Goal: Communication & Community: Answer question/provide support

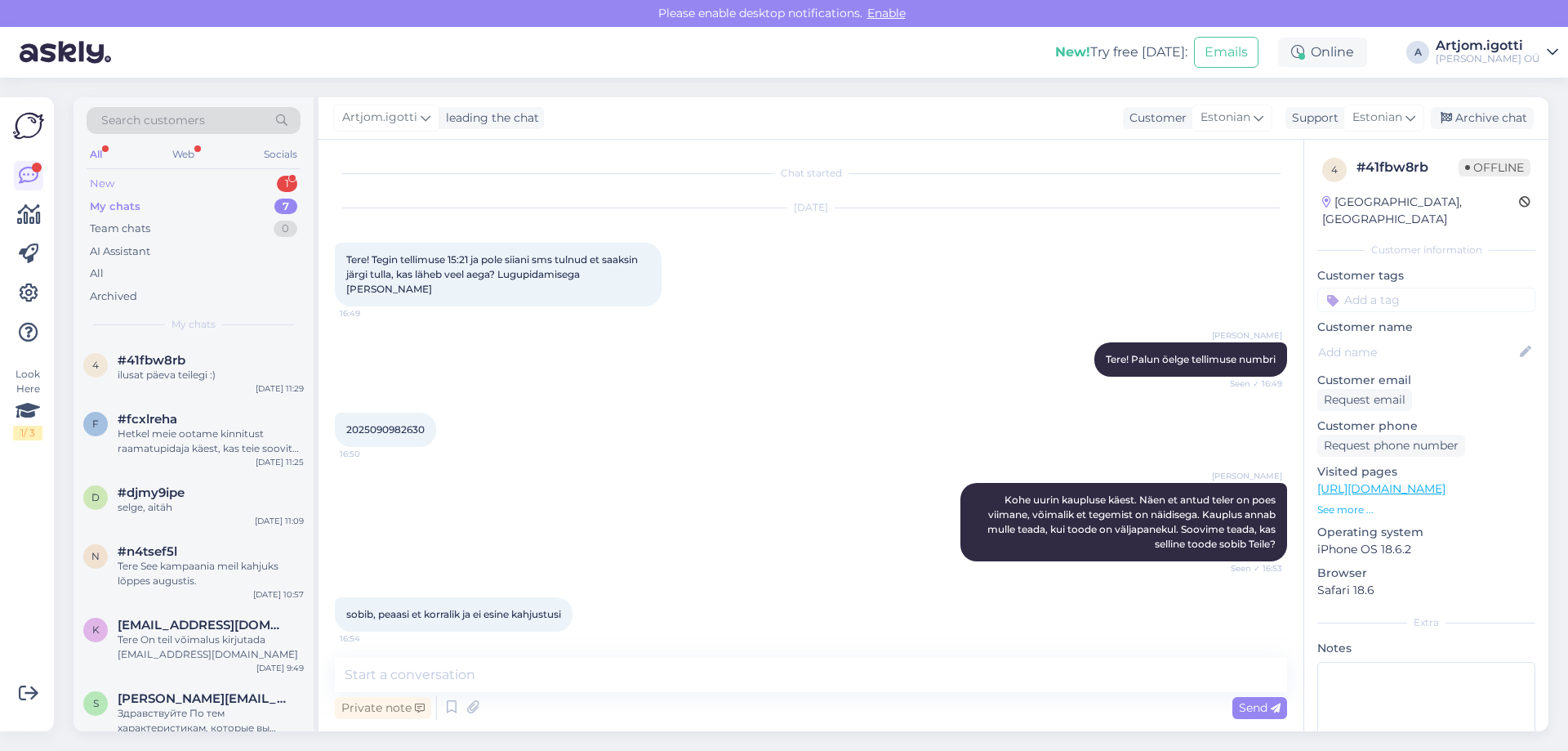
click at [175, 183] on div "New 1" at bounding box center [194, 183] width 214 height 23
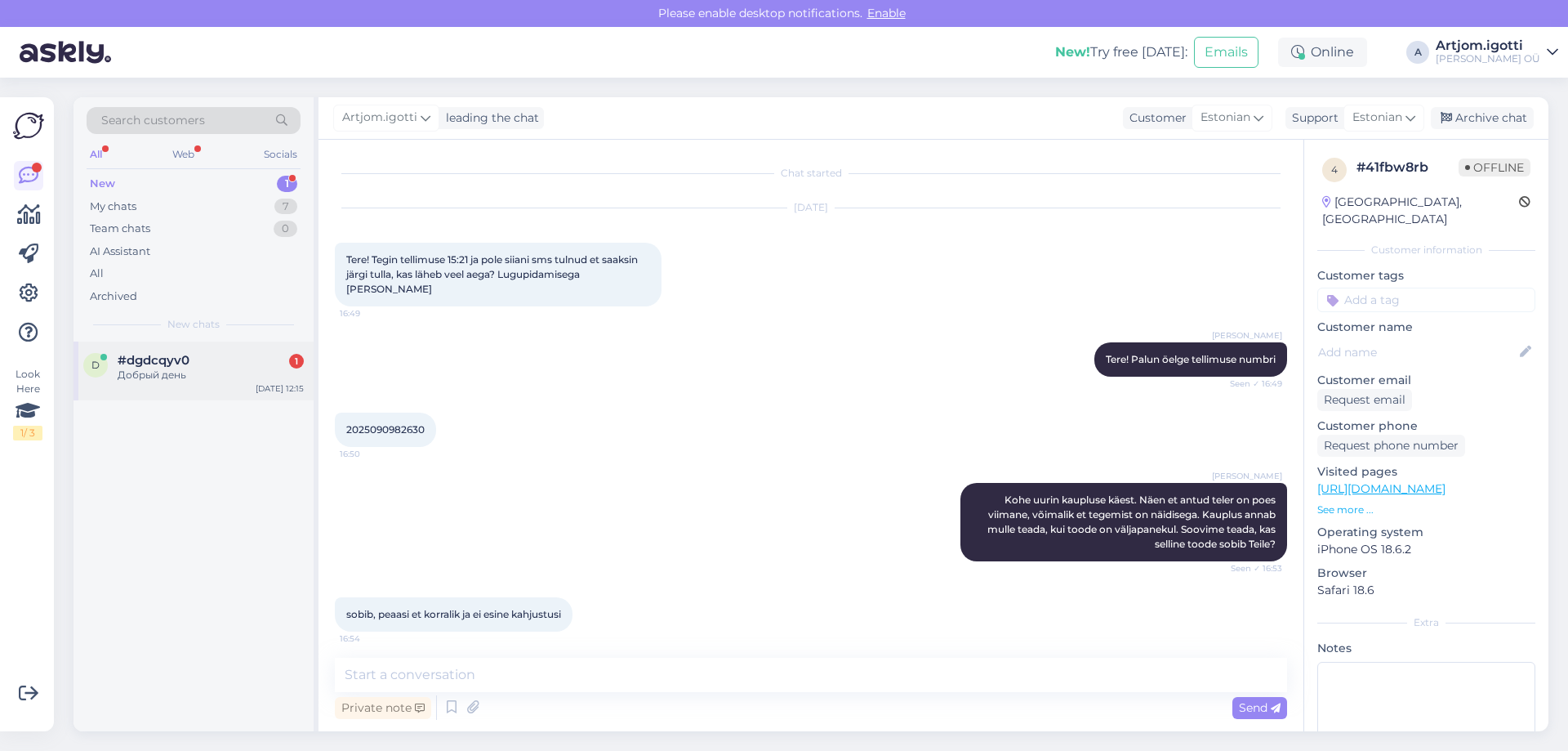
click at [212, 371] on div "Добрый день" at bounding box center [210, 375] width 186 height 15
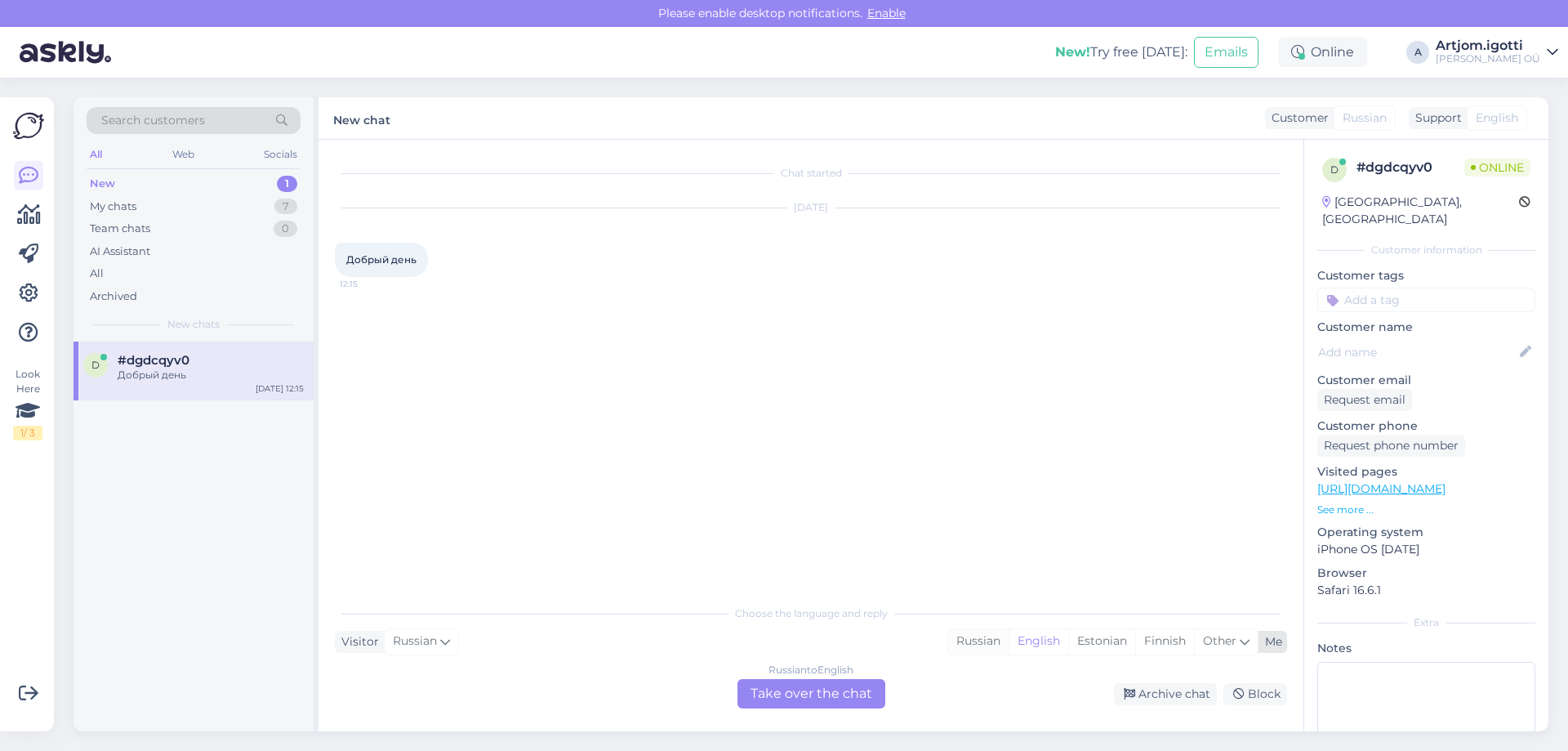
click at [986, 639] on div "Russian" at bounding box center [979, 641] width 61 height 25
click at [819, 690] on div "Russian to Russian Take over the chat" at bounding box center [812, 694] width 147 height 29
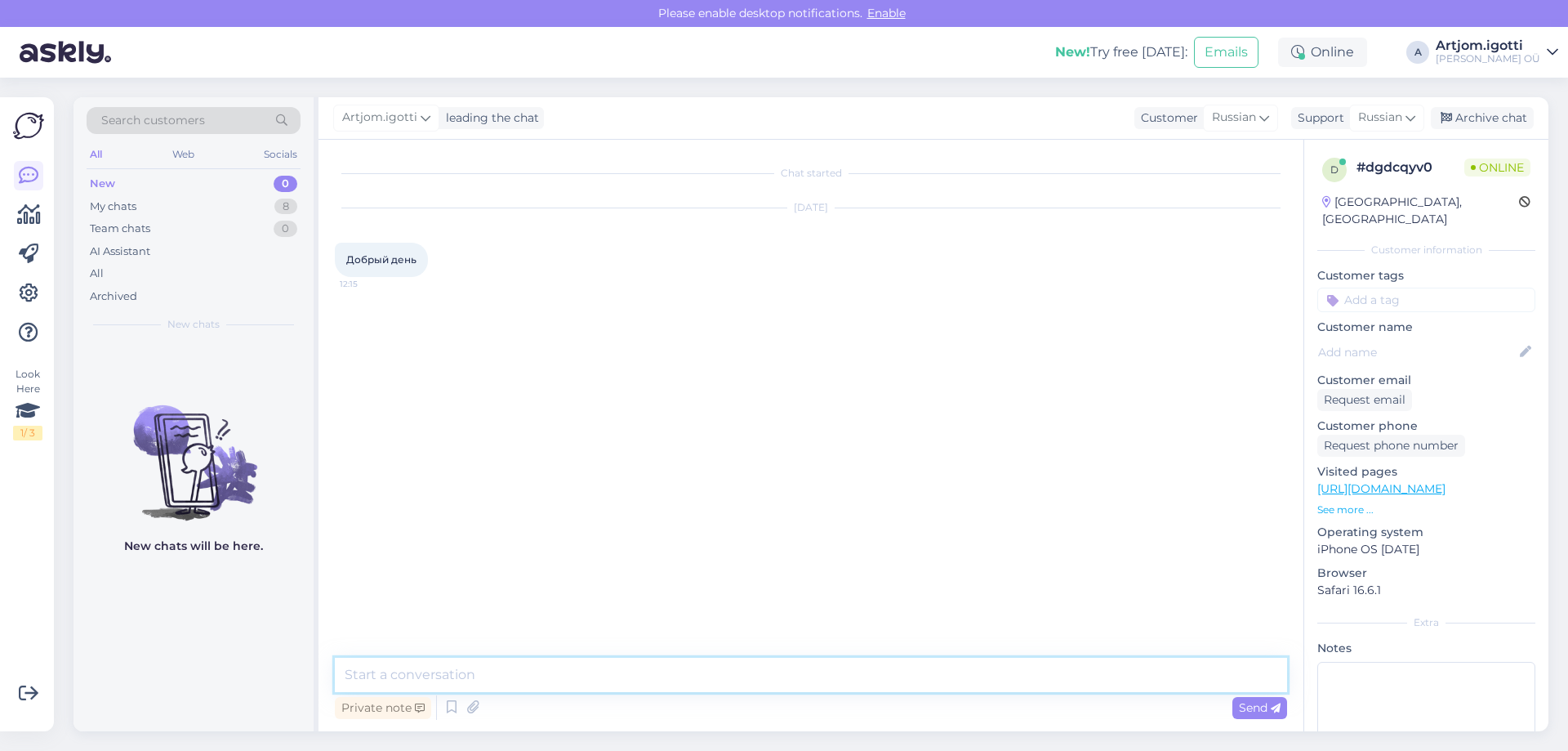
click at [787, 661] on textarea at bounding box center [811, 674] width 952 height 34
type textarea "P"
type textarea "З"
type textarea "Здравствуйте"
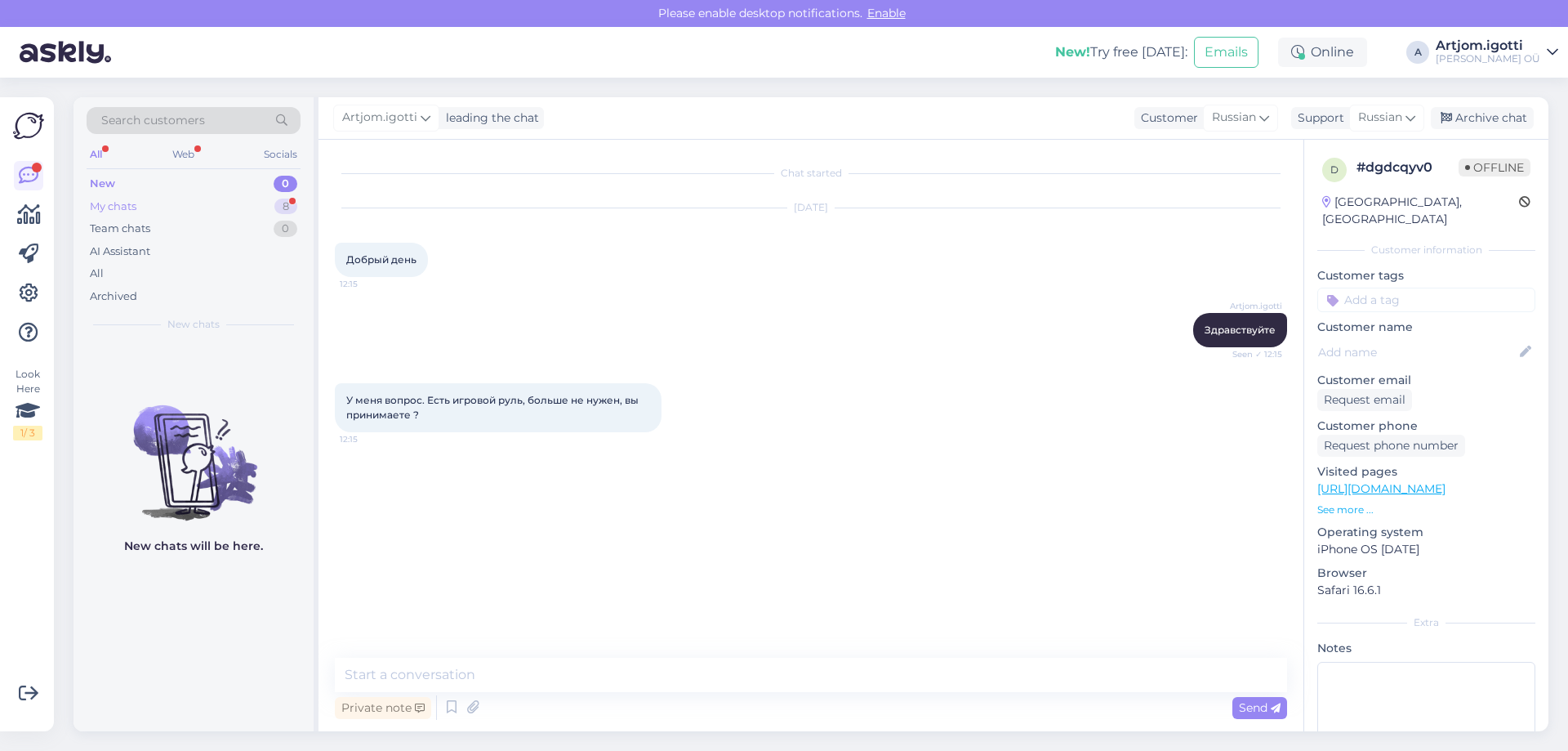
click at [177, 200] on div "My chats 8" at bounding box center [194, 206] width 214 height 23
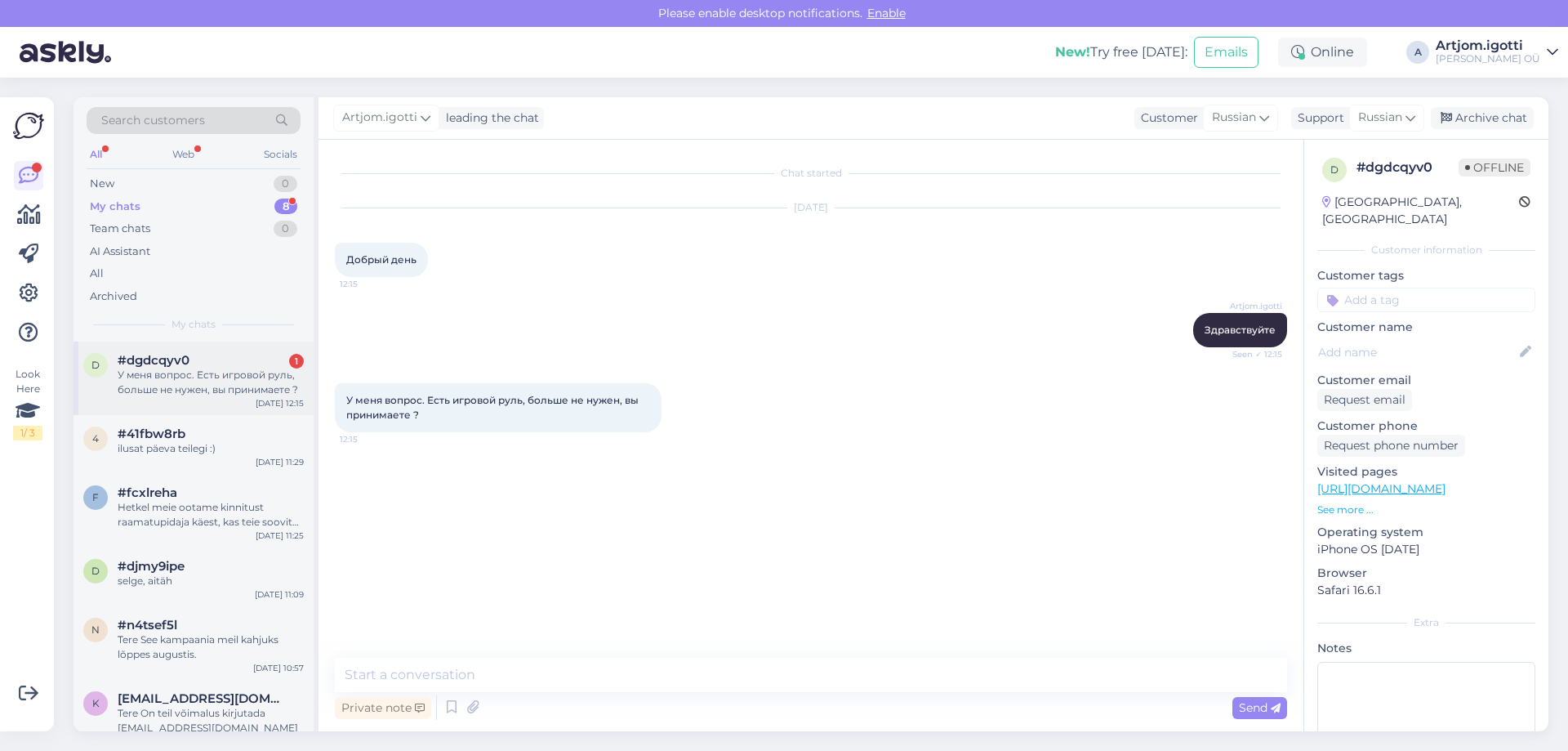
click at [220, 365] on div "#dgdcqyv0 1" at bounding box center [210, 360] width 186 height 15
drag, startPoint x: 355, startPoint y: 401, endPoint x: 631, endPoint y: 403, distance: 276.0
click at [631, 403] on span "У меня вопрос. Есть игровой руль, больше не нужен, вы принимаете ?" at bounding box center [493, 407] width 295 height 27
drag, startPoint x: 481, startPoint y: 674, endPoint x: 496, endPoint y: 667, distance: 16.6
click at [483, 673] on textarea at bounding box center [811, 674] width 952 height 34
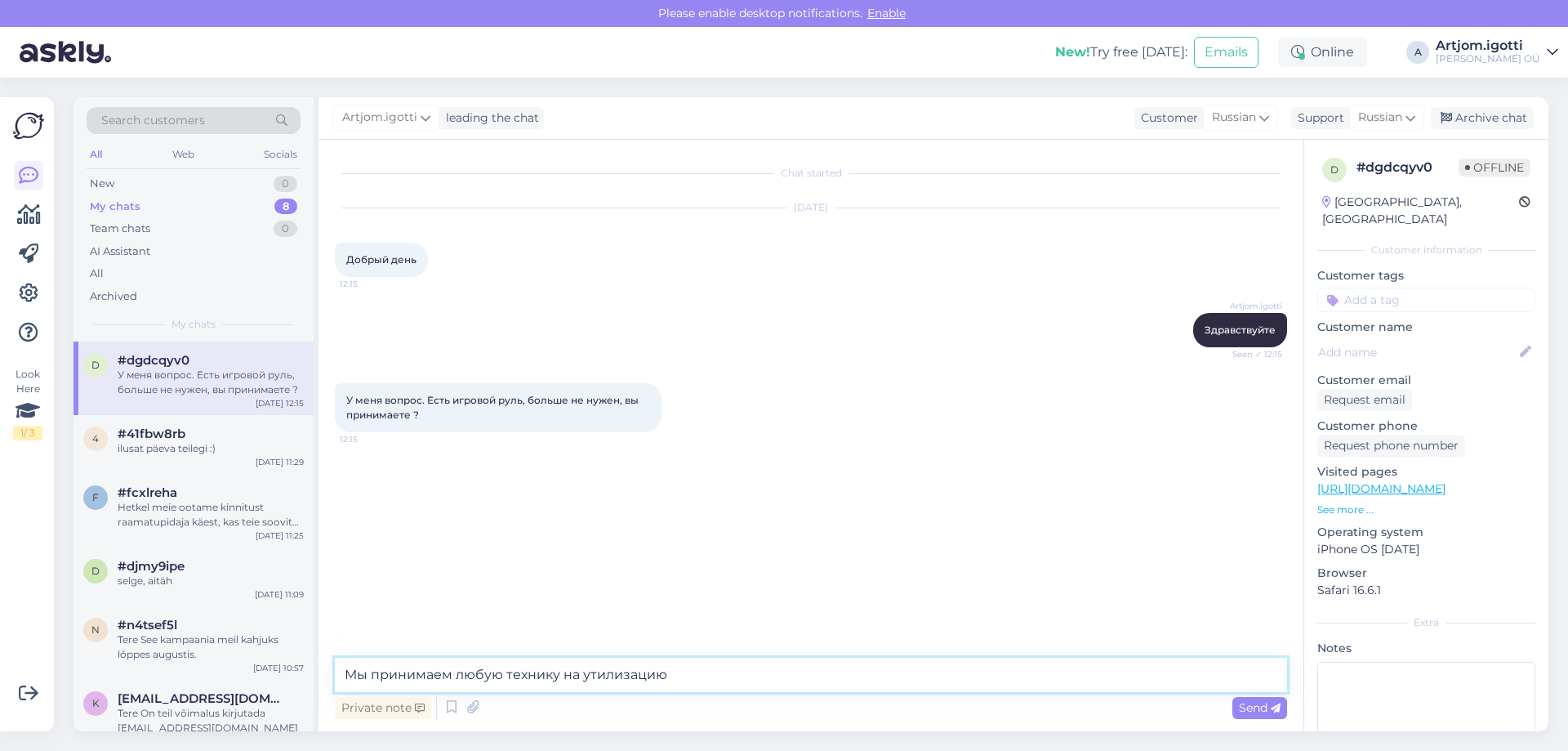
type textarea "Мы принимаем любую технику на утилизацию."
